Goal: Task Accomplishment & Management: Manage account settings

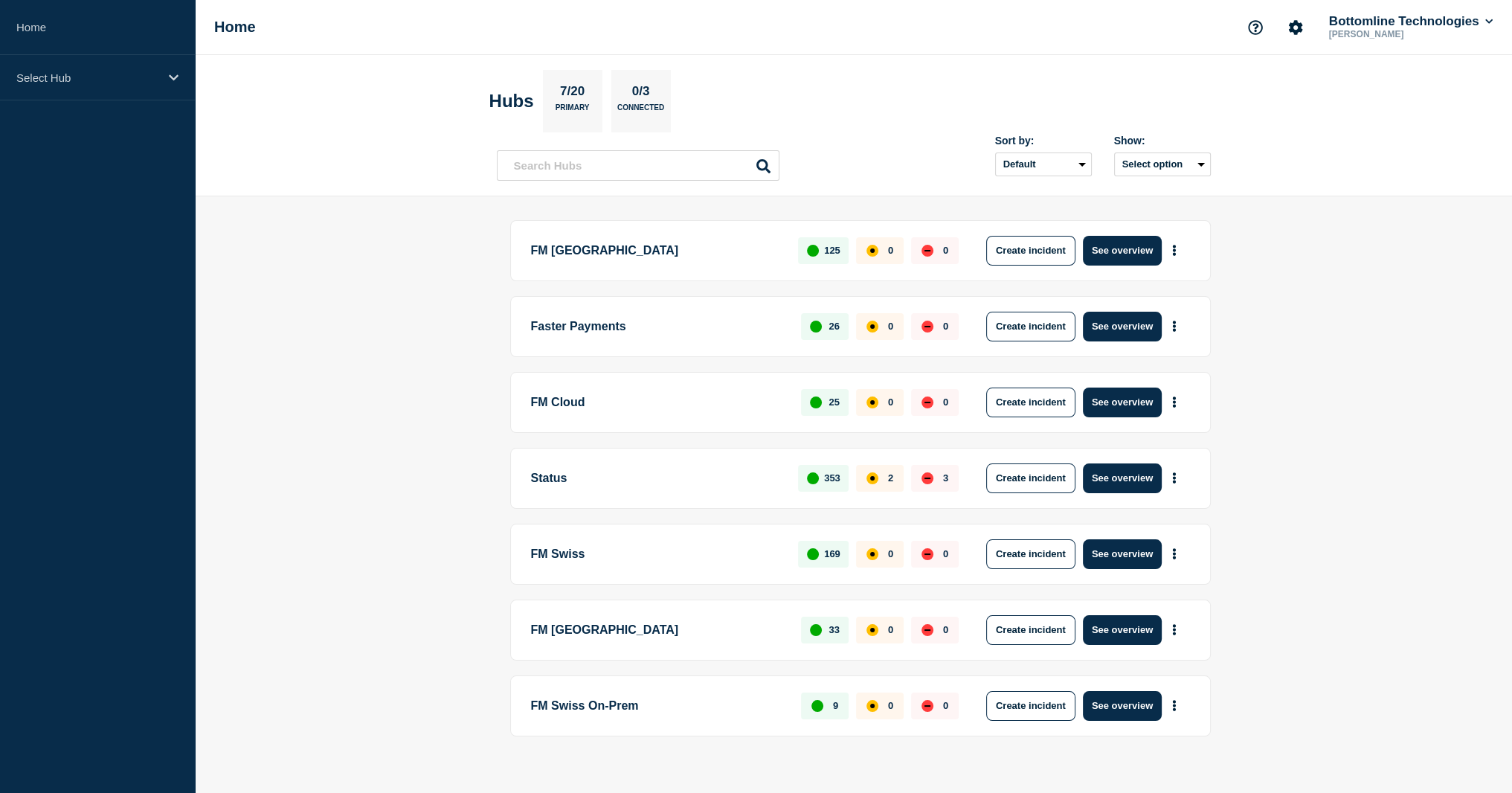
drag, startPoint x: 399, startPoint y: 428, endPoint x: 955, endPoint y: 322, distance: 566.5
click at [401, 427] on main "FM London 125 0 0 Create incident See overview Faster Payments 26 0 0 Create in…" at bounding box center [853, 503] width 1317 height 614
click at [1137, 320] on button "See overview" at bounding box center [1122, 327] width 79 height 30
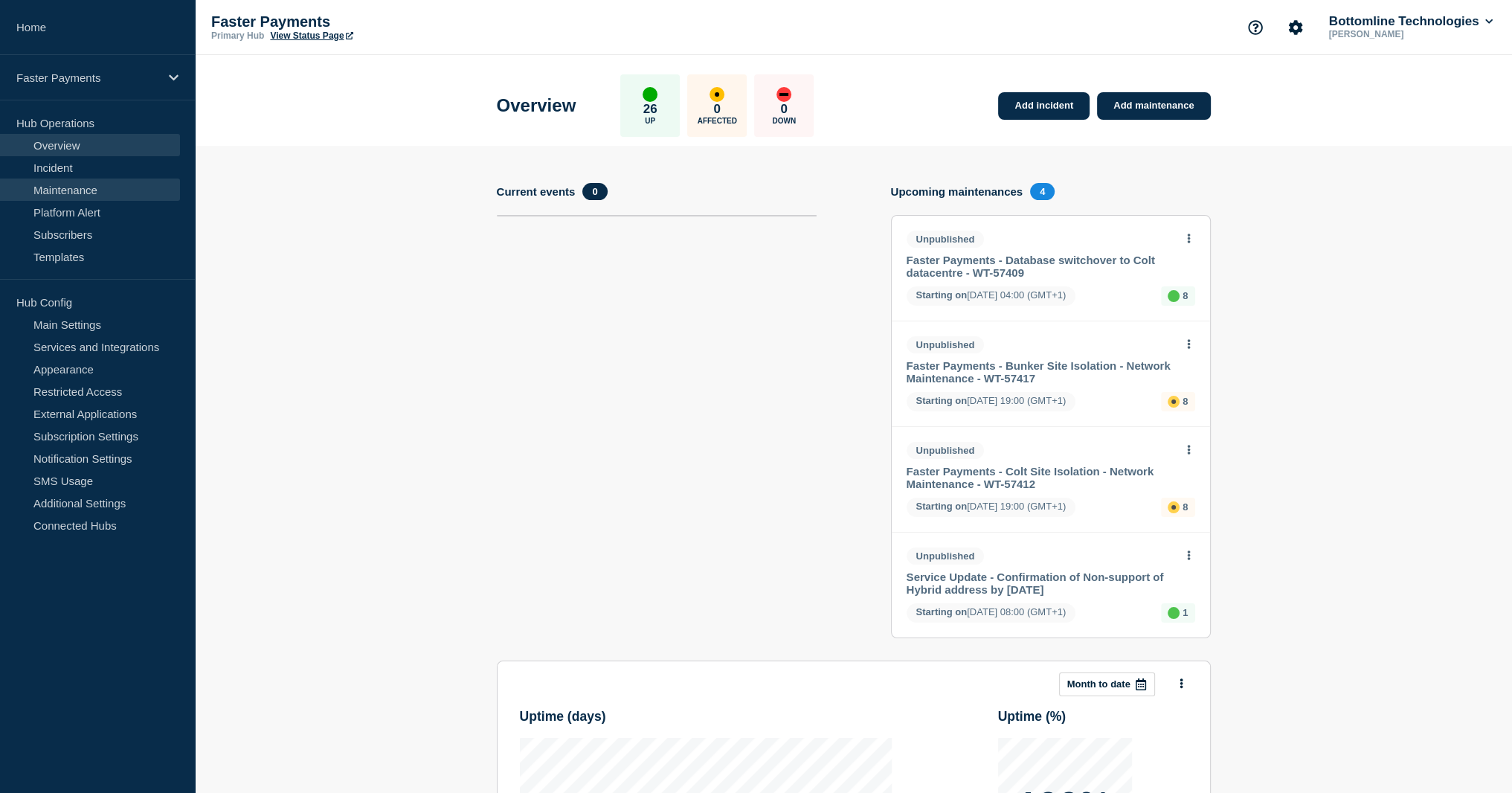
click at [69, 182] on link "Maintenance" at bounding box center [90, 190] width 180 height 22
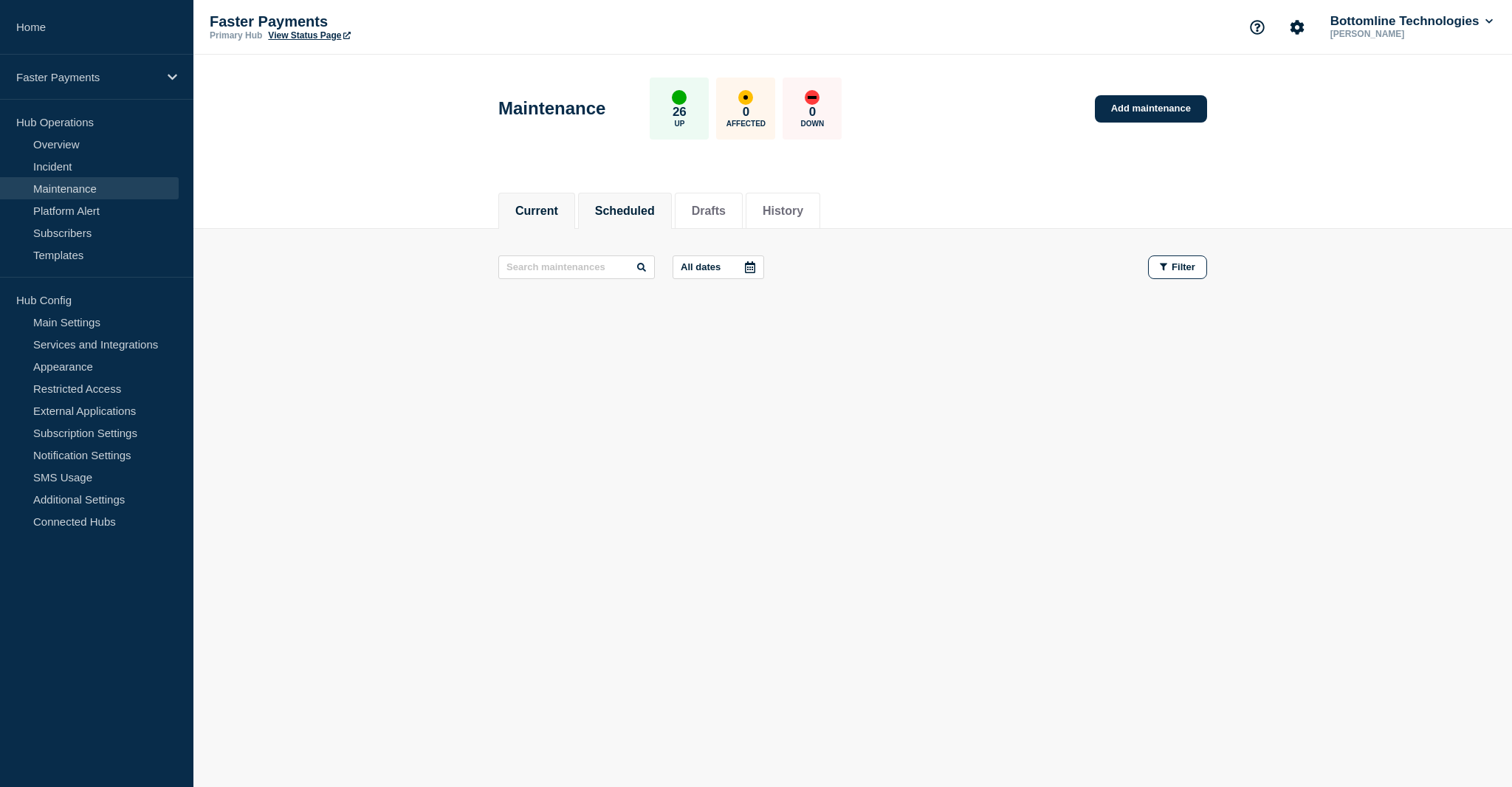
click at [625, 212] on button "Scheduled" at bounding box center [625, 210] width 60 height 13
click at [726, 214] on button "Drafts" at bounding box center [709, 210] width 34 height 13
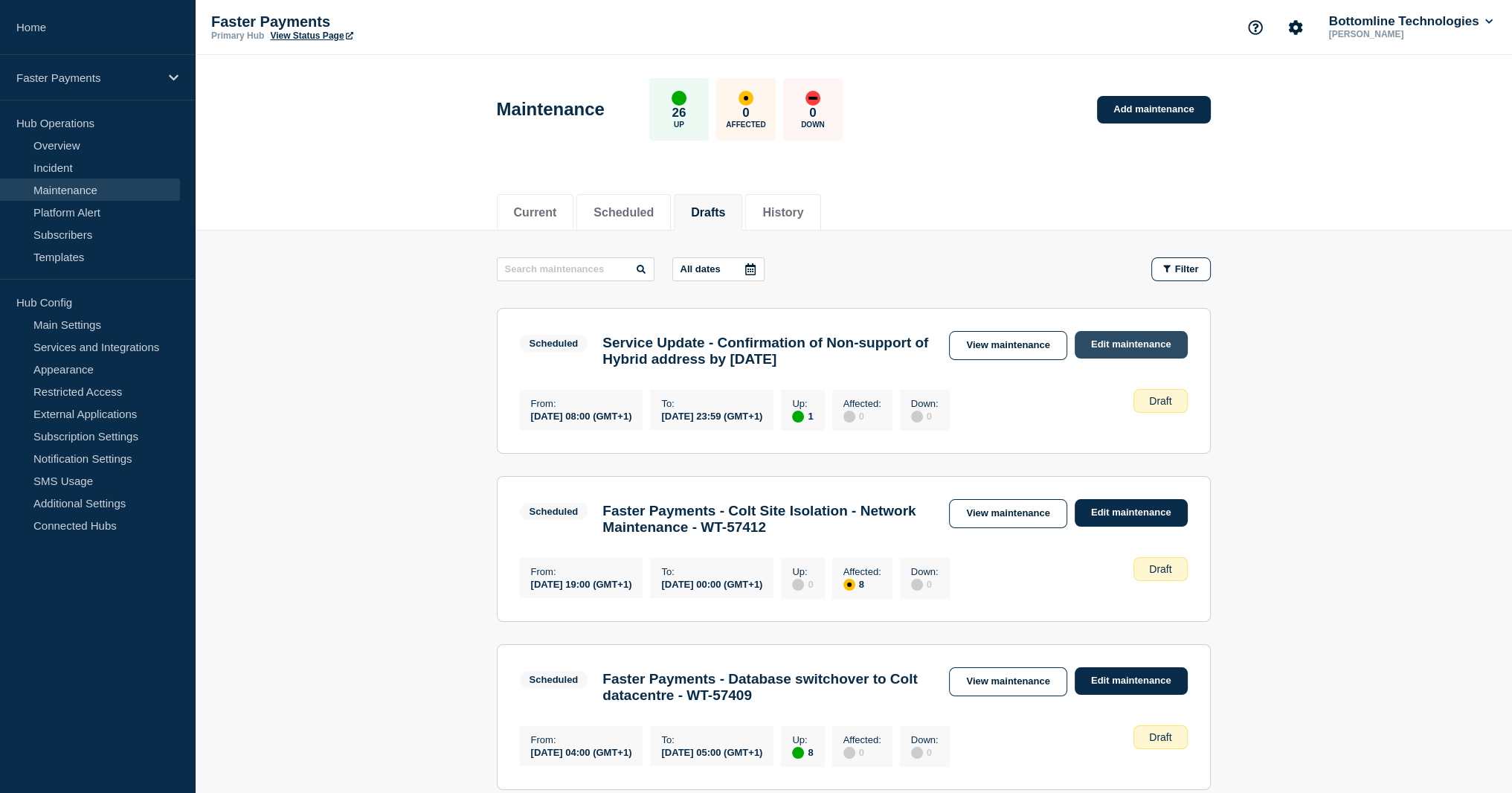
click at [1147, 338] on link "Edit maintenance" at bounding box center [1131, 345] width 113 height 28
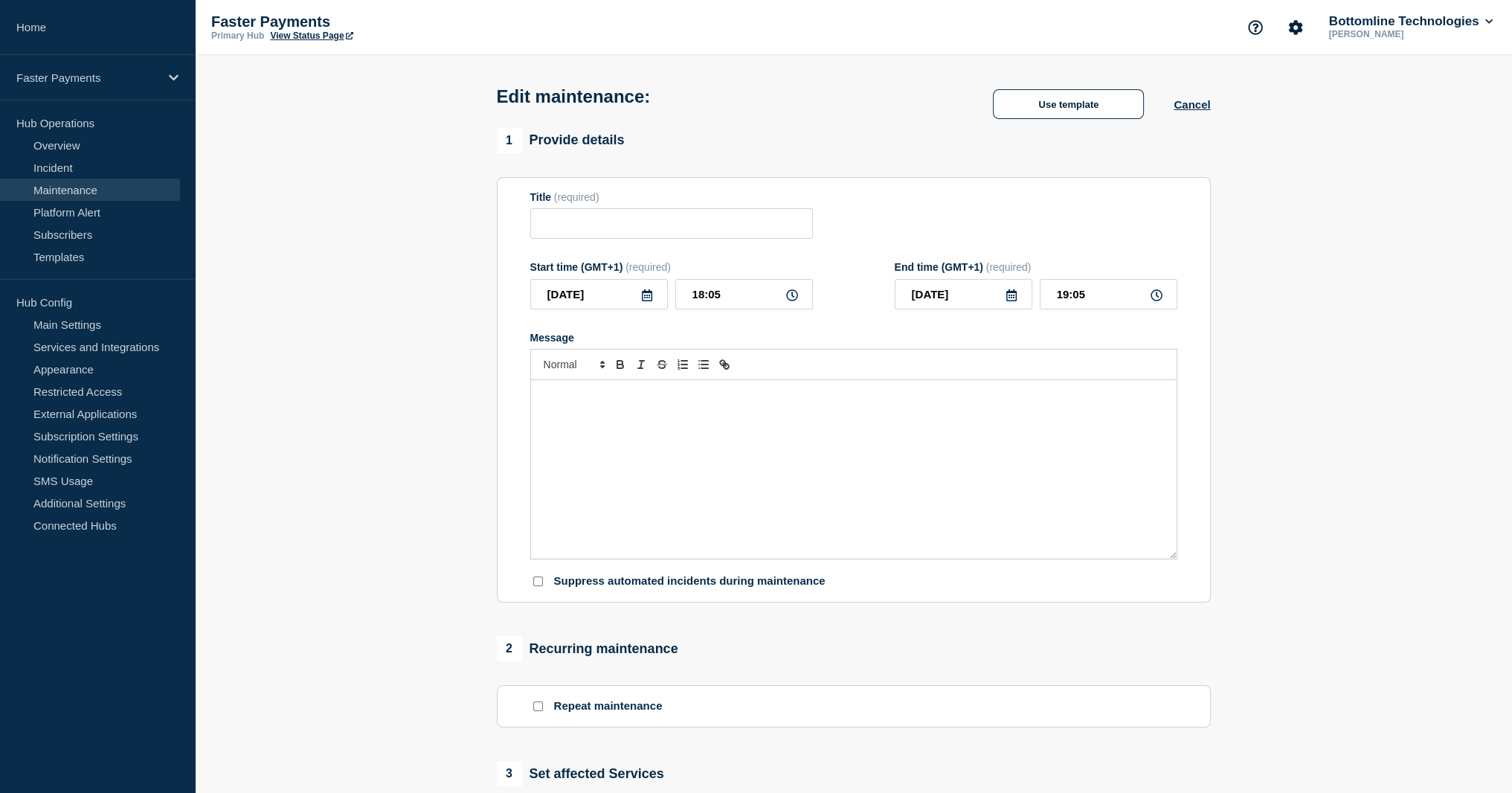
type input "Service Update - Confirmation of Non-support of Hybrid address by [DATE]"
type input "[DATE]"
type input "08:00"
type input "[DATE]"
type input "23:59"
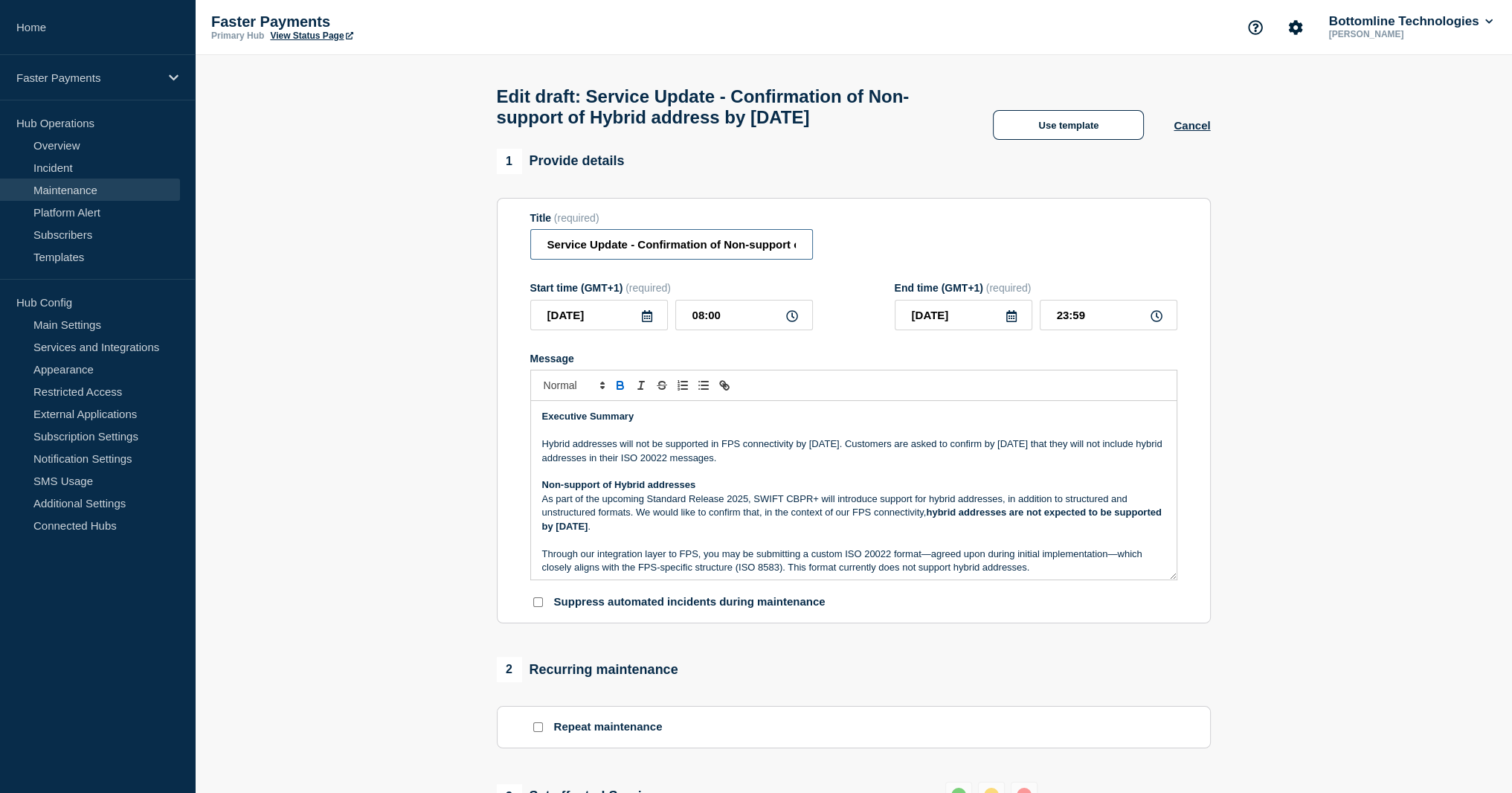
click at [741, 260] on input "Service Update - Confirmation of Non-support of Hybrid address by [DATE]" at bounding box center [671, 244] width 283 height 30
click at [729, 239] on input "Service Update - Confirmation of on-support of Hybrid address by [DATE]" at bounding box center [671, 244] width 283 height 30
type input "Service Update - Confirmation of non-support of Hybrid addresses by [DATE]"
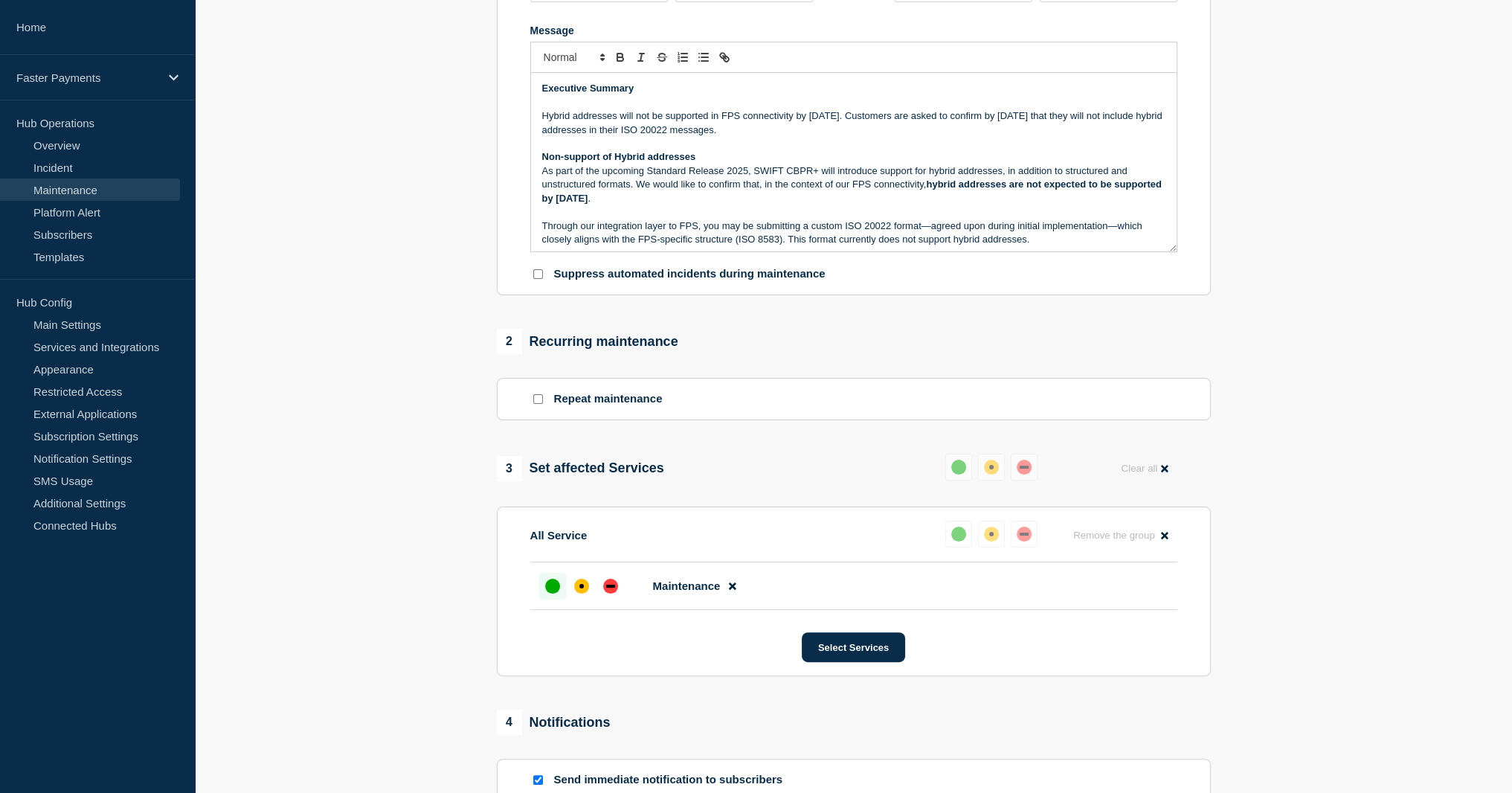
scroll to position [562, 0]
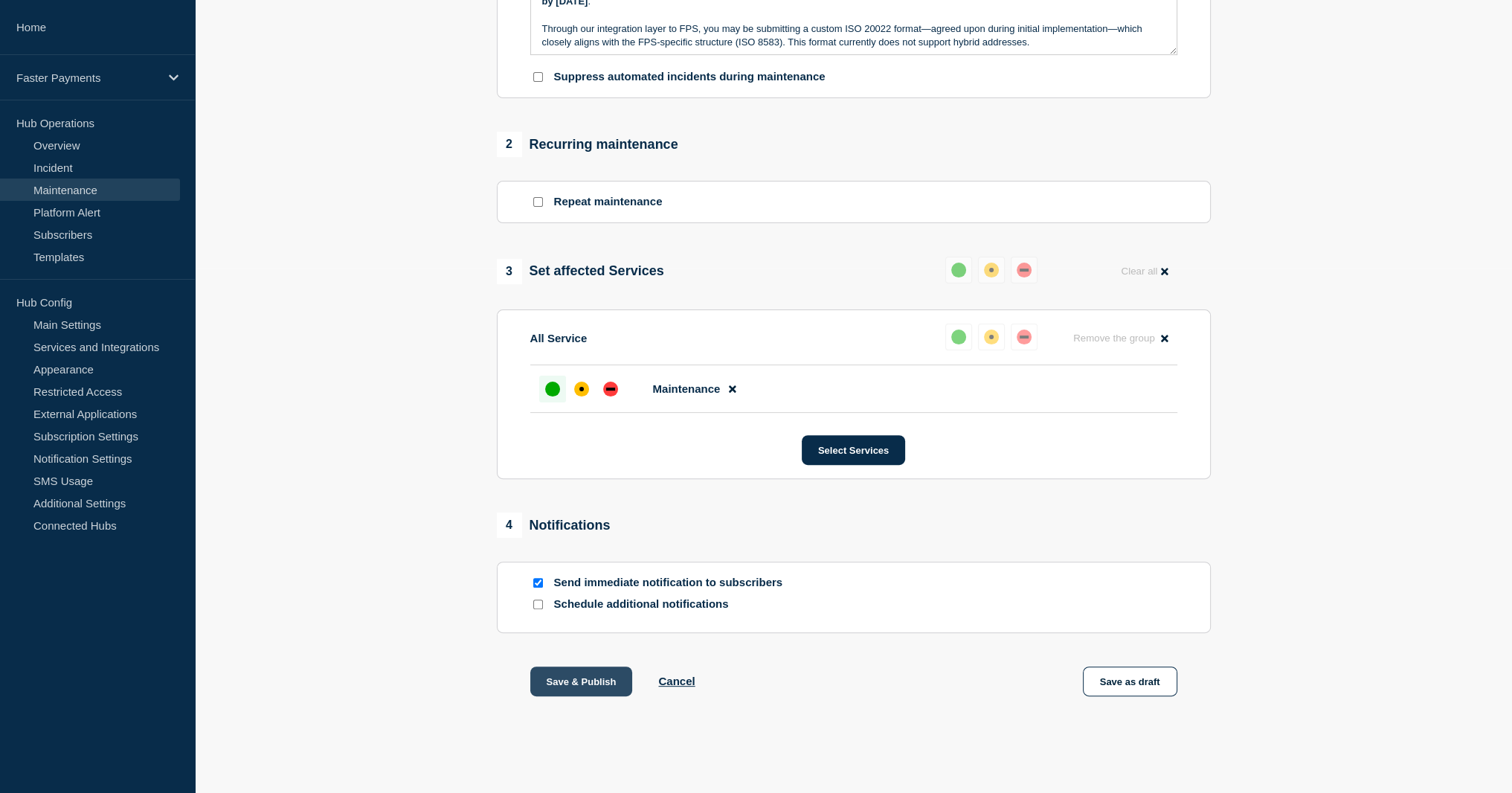
click at [574, 678] on button "Save & Publish" at bounding box center [581, 681] width 103 height 30
